Goal: Task Accomplishment & Management: Complete application form

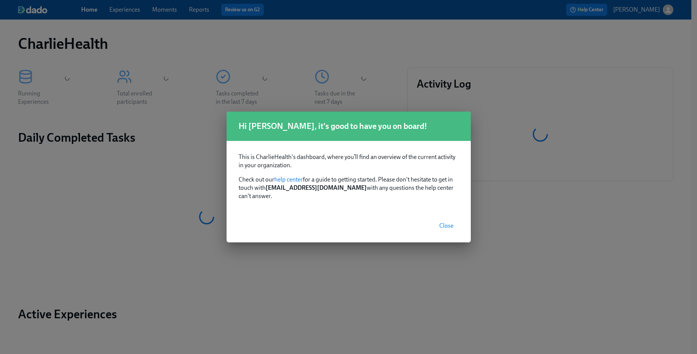
click at [445, 222] on span "Close" at bounding box center [446, 226] width 14 height 8
click at [440, 222] on span "Close" at bounding box center [446, 226] width 14 height 8
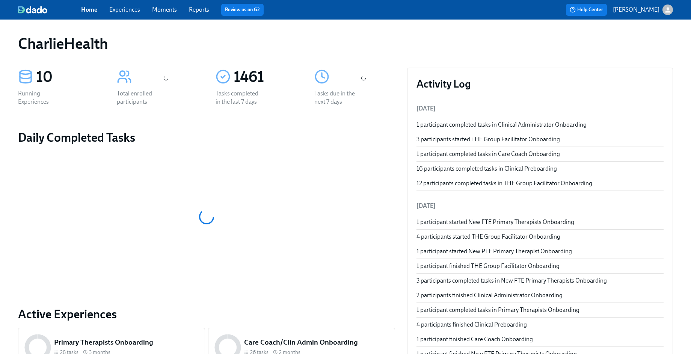
click at [115, 11] on link "Experiences" at bounding box center [124, 9] width 31 height 7
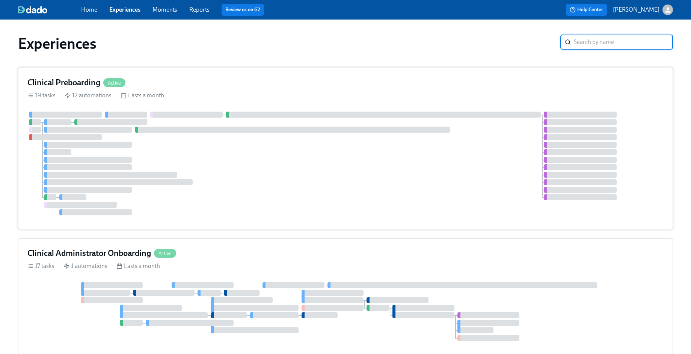
click at [292, 153] on div at bounding box center [345, 164] width 637 height 104
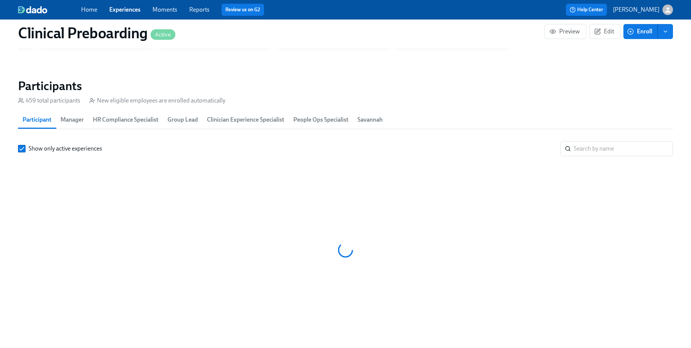
scroll to position [0, 8903]
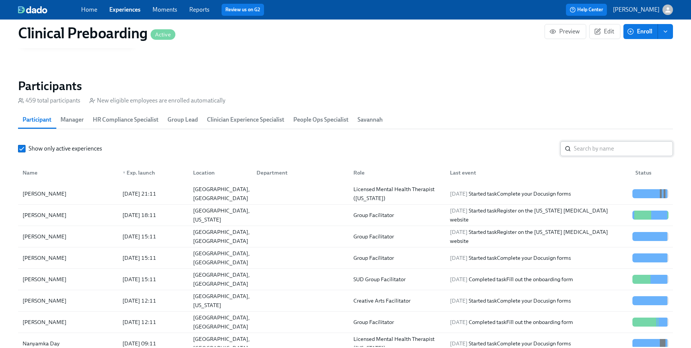
click at [579, 152] on input "search" at bounding box center [623, 148] width 99 height 15
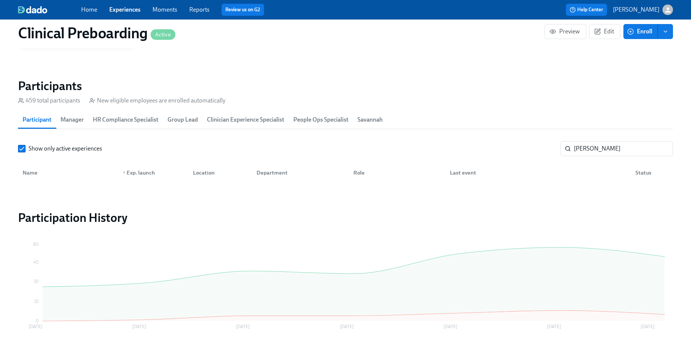
scroll to position [750, 0]
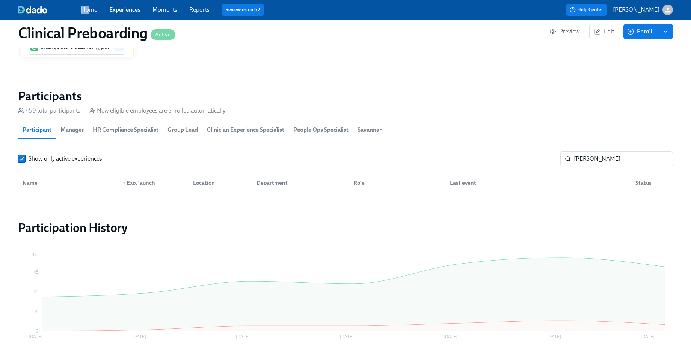
click at [91, 6] on span "Home" at bounding box center [89, 10] width 16 height 8
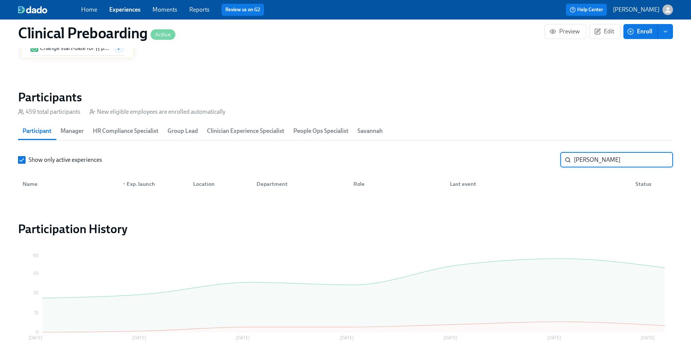
click at [588, 158] on input "briggs" at bounding box center [623, 160] width 99 height 15
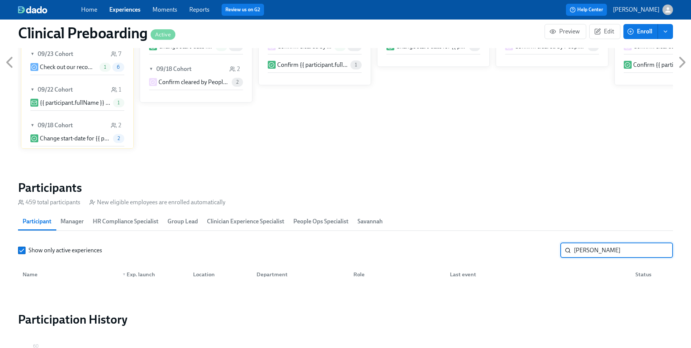
scroll to position [652, 0]
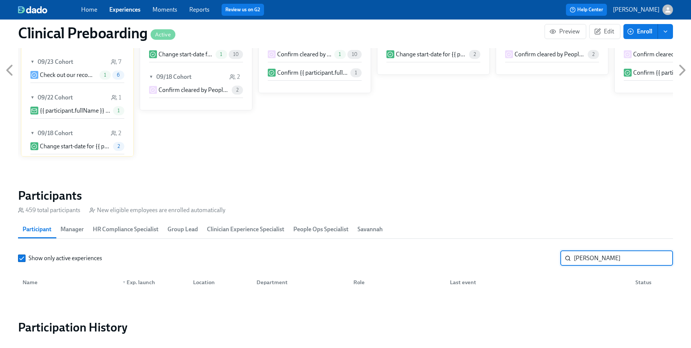
type input "catherine"
click at [128, 7] on link "Experiences" at bounding box center [124, 9] width 31 height 7
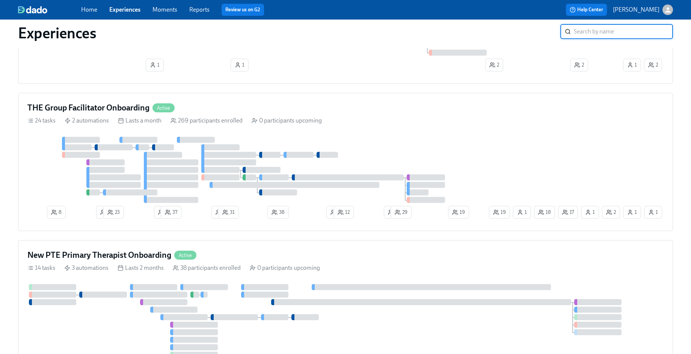
scroll to position [454, 0]
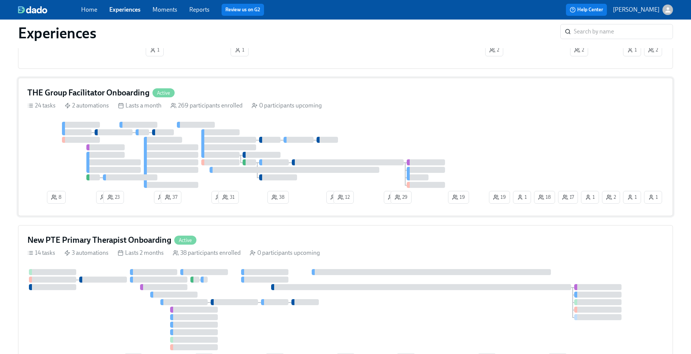
click at [358, 119] on div "THE Group Facilitator Onboarding Active 24 tasks 2 automations Lasts a month 26…" at bounding box center [345, 147] width 655 height 138
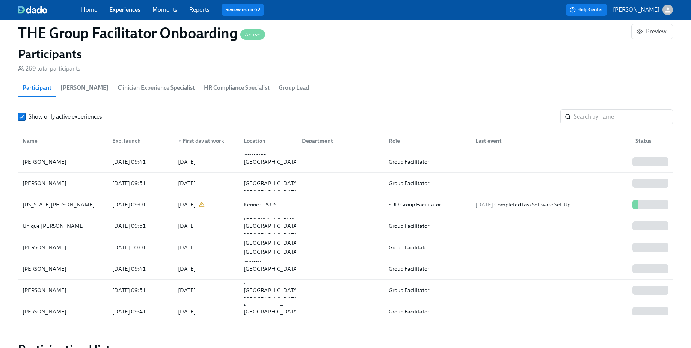
scroll to position [676, 0]
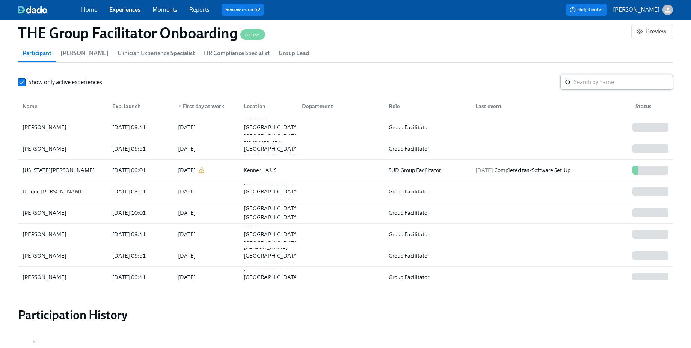
click at [613, 85] on input "search" at bounding box center [623, 82] width 99 height 15
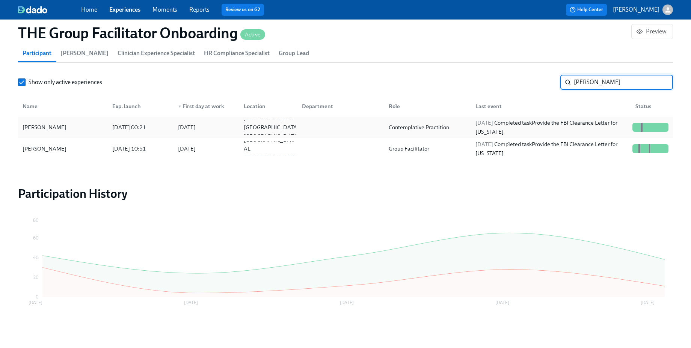
type input "briggs"
click at [138, 125] on div "2025/08/29 00:21" at bounding box center [129, 127] width 40 height 9
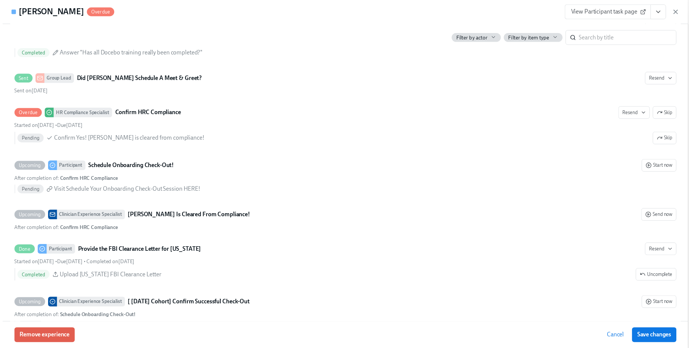
scroll to position [1935, 0]
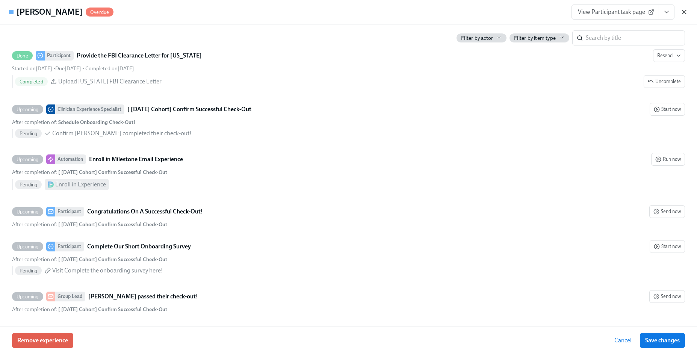
click at [685, 14] on icon "button" at bounding box center [685, 12] width 8 height 8
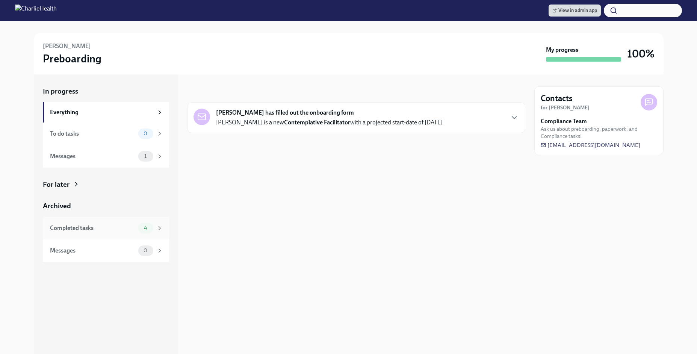
click at [135, 225] on div "Completed tasks" at bounding box center [92, 228] width 85 height 8
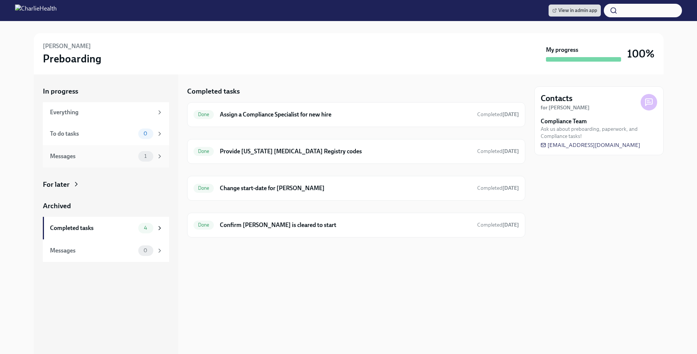
click at [155, 156] on div "1" at bounding box center [150, 156] width 25 height 11
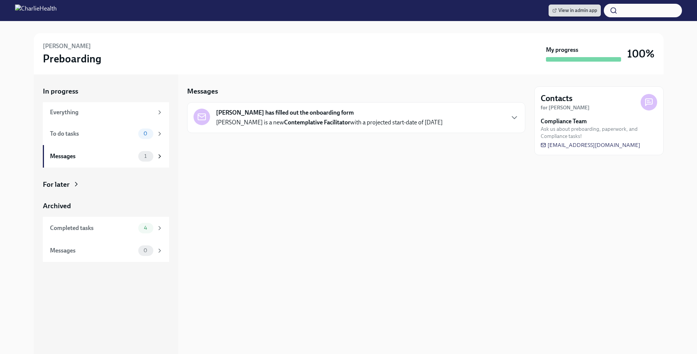
click at [570, 5] on link "View in admin app" at bounding box center [575, 11] width 52 height 12
click at [141, 227] on span "4" at bounding box center [145, 228] width 12 height 6
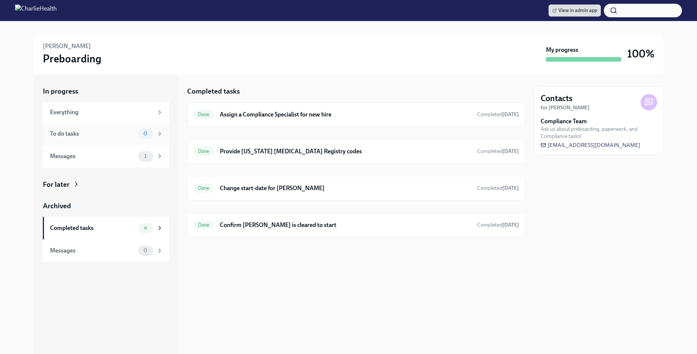
click at [151, 138] on div "0" at bounding box center [150, 134] width 25 height 11
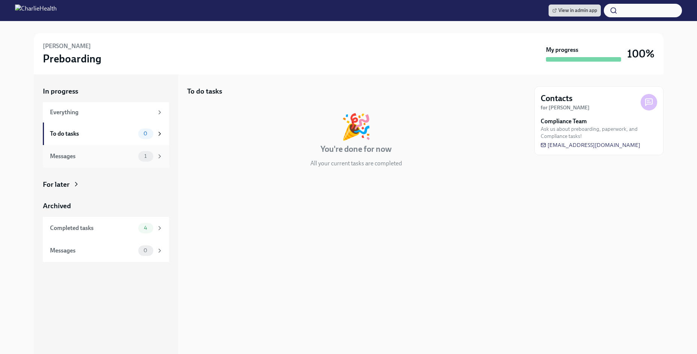
click at [151, 150] on div "Messages 1" at bounding box center [106, 156] width 126 height 23
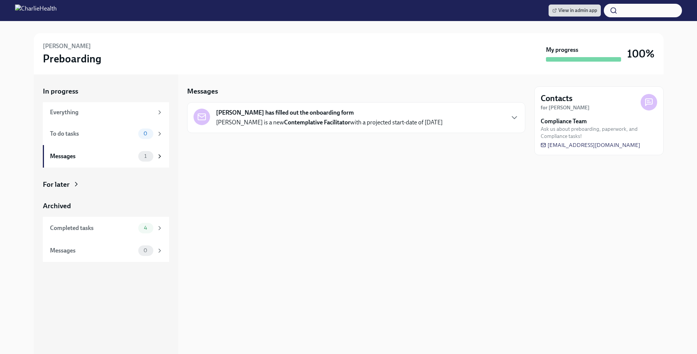
click at [342, 116] on strong "Katie A. Briggs has filled out the onboarding form" at bounding box center [285, 113] width 138 height 8
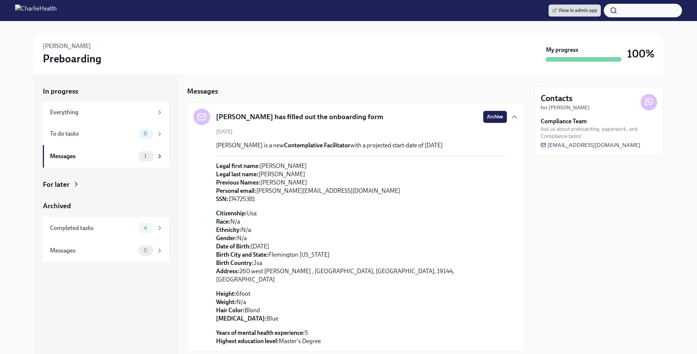
scroll to position [14, 0]
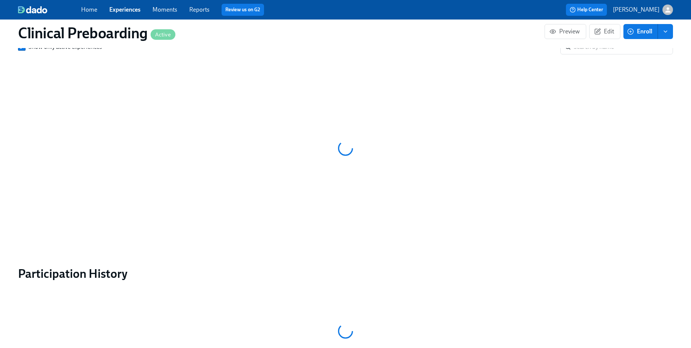
scroll to position [0, 8903]
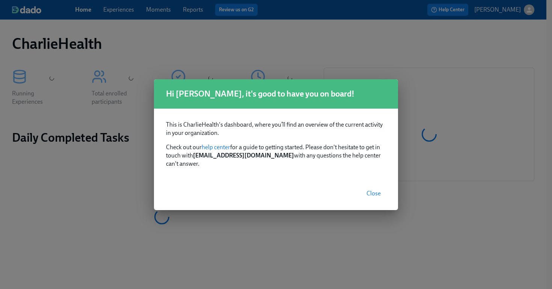
click at [373, 190] on span "Close" at bounding box center [374, 194] width 14 height 8
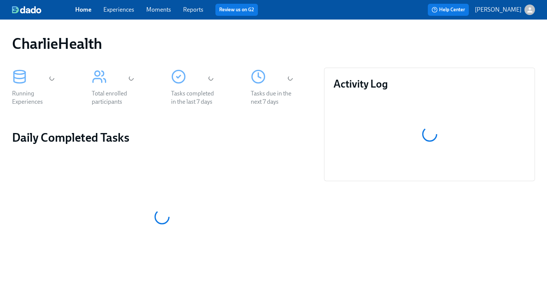
click at [119, 16] on div "Home Experiences Moments Reports Review us on G2 Help Center Jessica Barrett" at bounding box center [273, 10] width 547 height 20
click at [115, 11] on link "Experiences" at bounding box center [118, 9] width 31 height 7
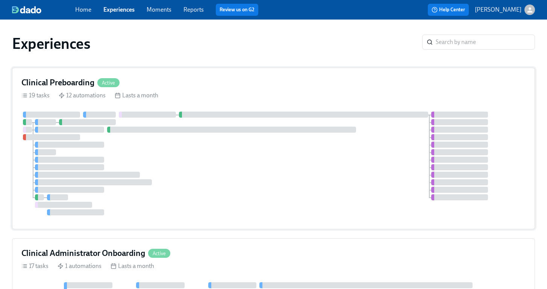
click at [141, 80] on div "Clinical Preboarding Active" at bounding box center [273, 82] width 504 height 11
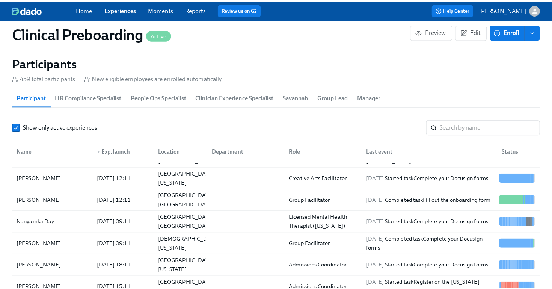
scroll to position [103, 0]
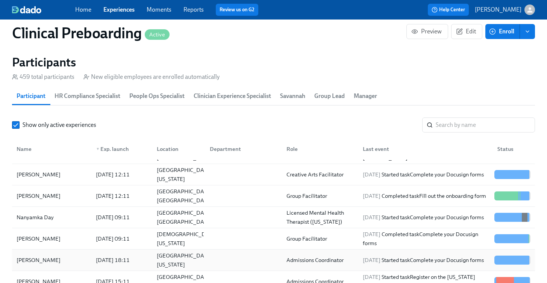
click at [44, 257] on div "[PERSON_NAME]" at bounding box center [39, 260] width 50 height 9
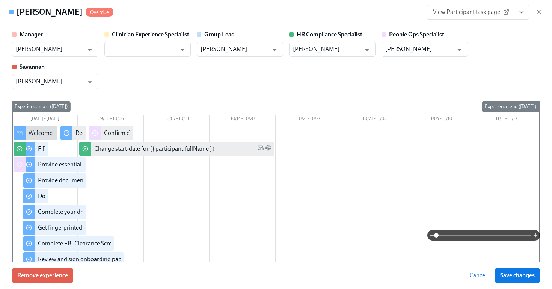
click at [504, 11] on icon at bounding box center [507, 12] width 6 height 6
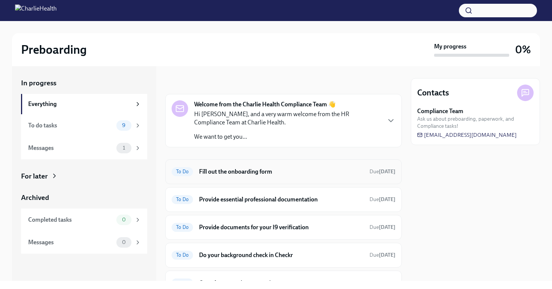
click at [259, 174] on h6 "Fill out the onboarding form" at bounding box center [281, 172] width 165 height 8
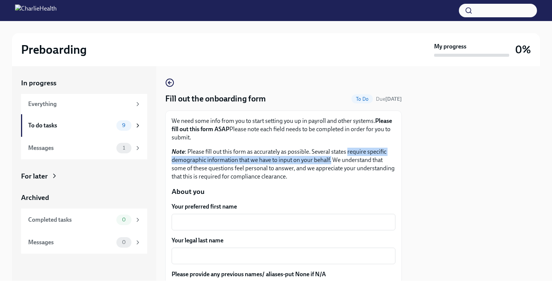
drag, startPoint x: 347, startPoint y: 151, endPoint x: 331, endPoint y: 163, distance: 20.1
click at [331, 163] on p "Note : Please fill out this form as accurately as possible. Several states requ…" at bounding box center [284, 164] width 224 height 33
copy p "require specific demographic information that we have to input on your behalf."
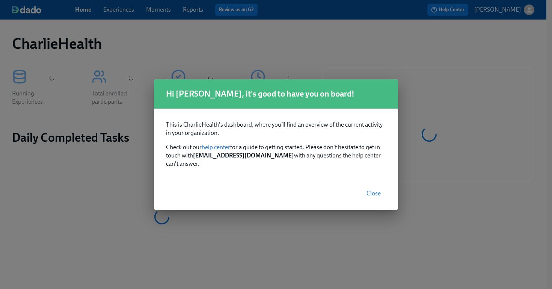
click at [380, 190] on span "Close" at bounding box center [374, 194] width 14 height 8
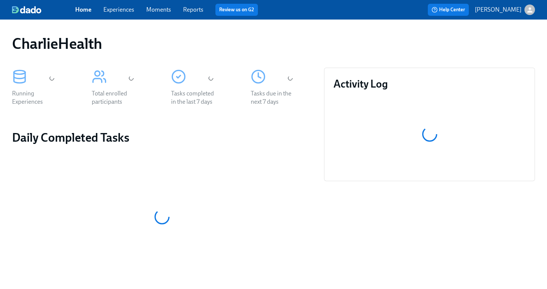
click at [123, 10] on link "Experiences" at bounding box center [118, 9] width 31 height 7
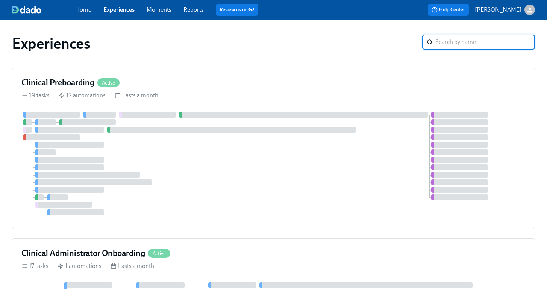
click at [253, 146] on div at bounding box center [273, 164] width 504 height 104
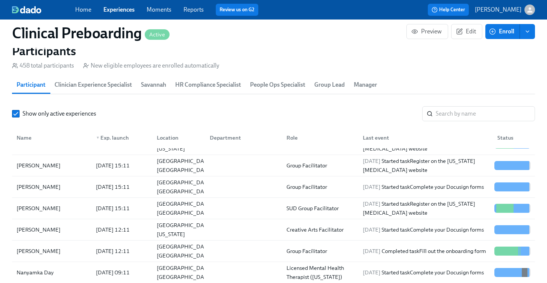
scroll to position [797, 0]
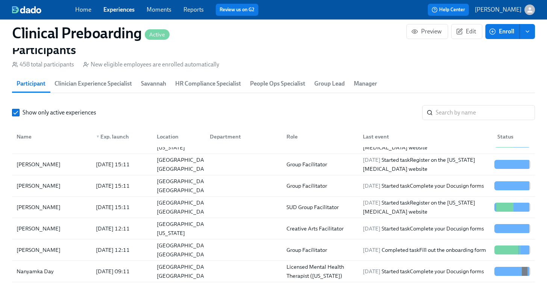
click at [103, 8] on link "Experiences" at bounding box center [118, 9] width 31 height 7
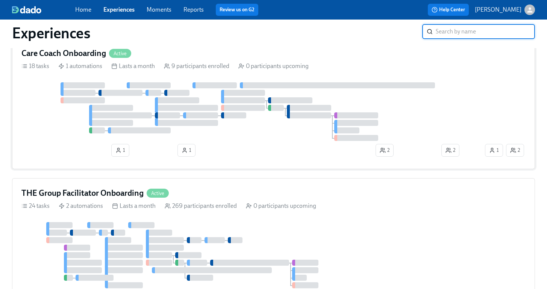
scroll to position [354, 0]
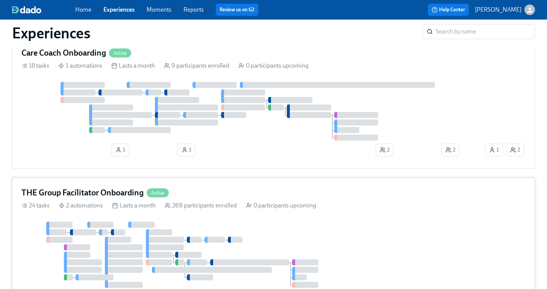
click at [231, 194] on div "THE Group Facilitator Onboarding Active" at bounding box center [273, 192] width 504 height 11
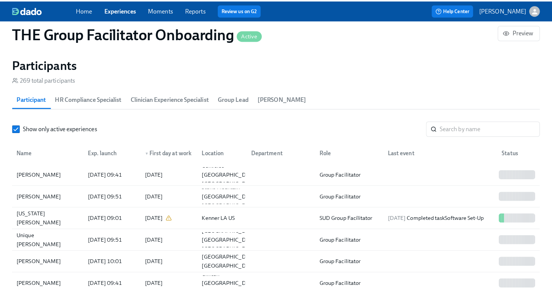
scroll to position [640, 0]
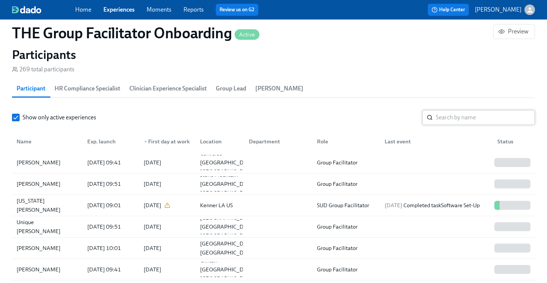
click at [470, 117] on input "search" at bounding box center [485, 117] width 99 height 15
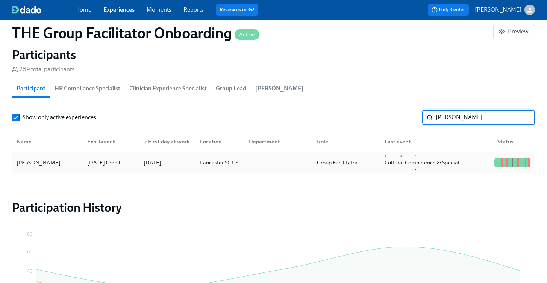
type input "kayla mcilwain"
click at [48, 154] on div "Kayla McIlwain 2025/08/14 09:51 2025/08/18 Lancaster SC US Group Facilitator 20…" at bounding box center [273, 162] width 523 height 21
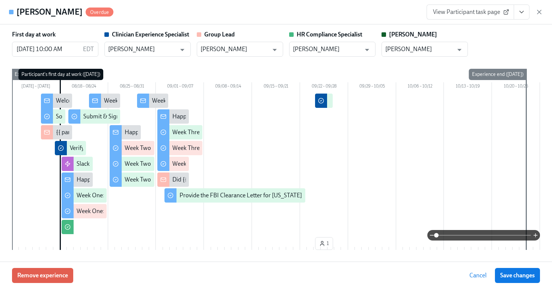
click at [522, 15] on button "View task page" at bounding box center [522, 12] width 16 height 15
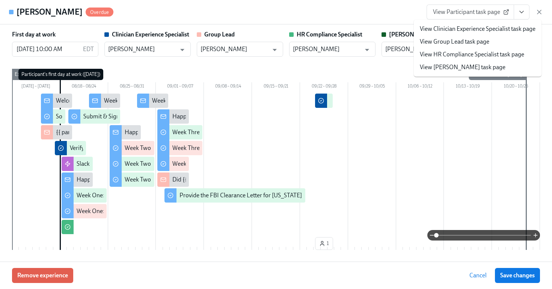
click at [467, 51] on link "View HR Compliance Specialist task page" at bounding box center [472, 54] width 104 height 8
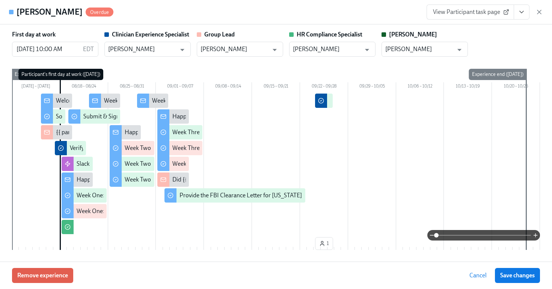
click at [522, 14] on icon "View task page" at bounding box center [522, 12] width 8 height 8
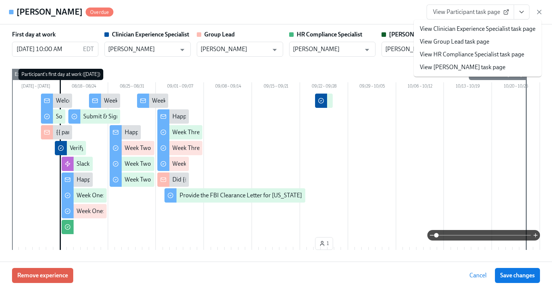
click at [466, 52] on link "View HR Compliance Specialist task page" at bounding box center [472, 54] width 104 height 8
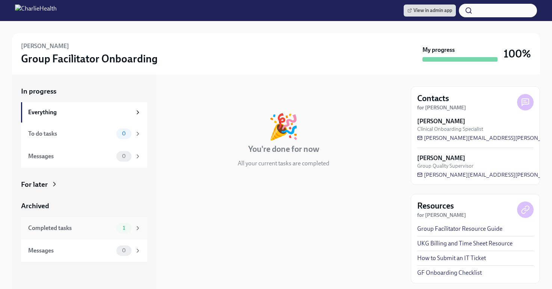
click at [77, 230] on div "Completed tasks" at bounding box center [70, 228] width 85 height 8
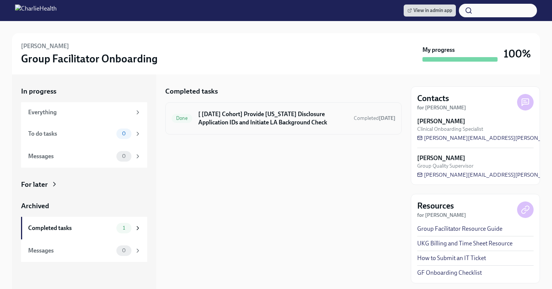
click at [307, 115] on h6 "[ [DATE] Cohort] Provide [US_STATE] Disclosure Application IDs and Initiate LA …" at bounding box center [273, 118] width 150 height 17
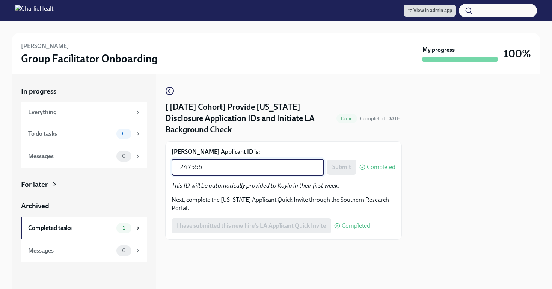
click at [236, 163] on textarea "1247555" at bounding box center [248, 167] width 144 height 9
paste textarea "53064"
type textarea "1253064"
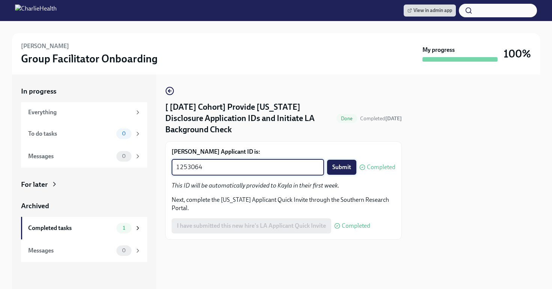
click at [348, 163] on span "Submit" at bounding box center [342, 167] width 19 height 8
